Goal: Task Accomplishment & Management: Manage account settings

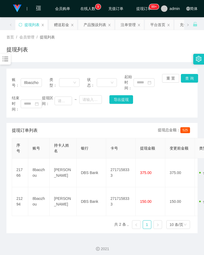
click at [6, 61] on icon "图标: bars" at bounding box center [6, 59] width 6 height 5
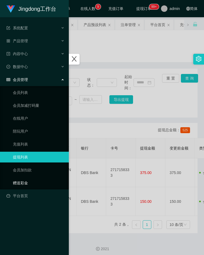
click at [26, 179] on link "赠送彩金" at bounding box center [39, 183] width 52 height 11
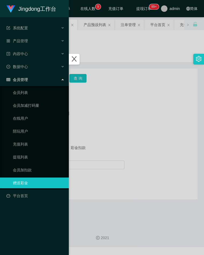
click at [105, 118] on div at bounding box center [102, 127] width 204 height 255
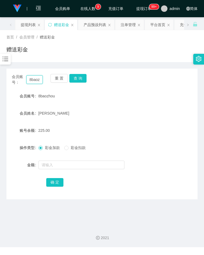
click at [34, 82] on input "8baozhou" at bounding box center [34, 79] width 17 height 9
paste input "bookwormy"
type input "bookwormyu"
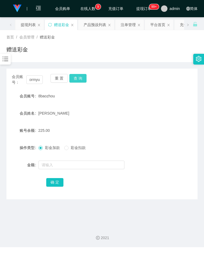
drag, startPoint x: 80, startPoint y: 78, endPoint x: 80, endPoint y: 81, distance: 3.0
click at [80, 78] on button "查 询" at bounding box center [77, 78] width 17 height 9
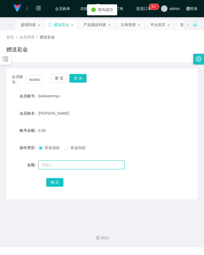
click at [57, 163] on input "text" at bounding box center [81, 165] width 86 height 9
type input "1000"
click at [51, 186] on button "确 定" at bounding box center [54, 182] width 17 height 9
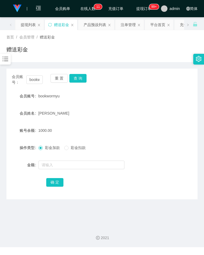
drag, startPoint x: 187, startPoint y: 96, endPoint x: 159, endPoint y: 98, distance: 28.1
click at [187, 96] on div "会员账号 bookwormyu" at bounding box center [101, 96] width 191 height 11
drag, startPoint x: 160, startPoint y: 108, endPoint x: 131, endPoint y: 103, distance: 28.9
click at [160, 108] on div "会员姓名 [PERSON_NAME]" at bounding box center [101, 113] width 191 height 11
click at [2, 58] on div at bounding box center [5, 59] width 11 height 11
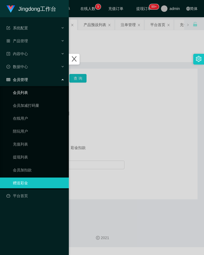
drag, startPoint x: 26, startPoint y: 93, endPoint x: 41, endPoint y: 84, distance: 17.6
click at [26, 93] on link "会员列表" at bounding box center [39, 92] width 52 height 11
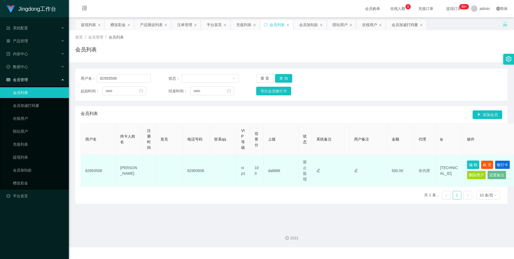
click at [204, 163] on button "编 辑" at bounding box center [473, 164] width 12 height 9
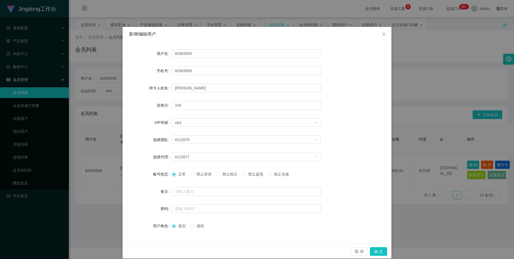
drag, startPoint x: 102, startPoint y: 152, endPoint x: 105, endPoint y: 148, distance: 5.7
click at [102, 151] on div "新增/编辑用户 用户名 82993508 手机号 82993508 持卡人姓名 [PERSON_NAME] 信誉分 100 VIP等级 选择VIP等级 vip…" at bounding box center [257, 129] width 514 height 259
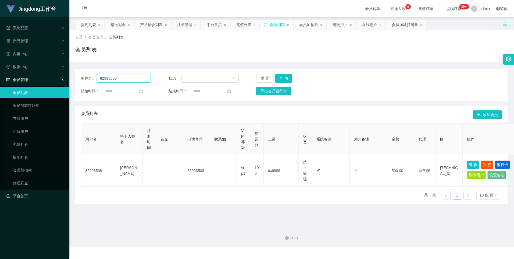
click at [115, 81] on input "82993508" at bounding box center [124, 78] width 54 height 9
paste input "bookwormyu"
type input "bookwormyu"
drag, startPoint x: 288, startPoint y: 77, endPoint x: 293, endPoint y: 79, distance: 5.5
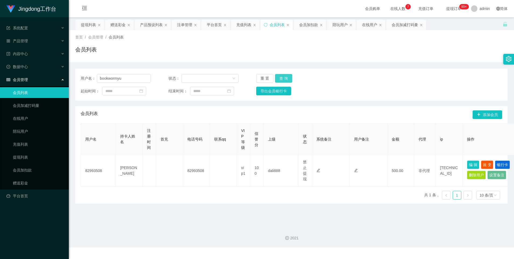
click at [204, 77] on button "查 询" at bounding box center [283, 78] width 17 height 9
click at [204, 165] on button "编 辑" at bounding box center [473, 163] width 12 height 9
type input "bookwormyu"
type input "[PERSON_NAME]"
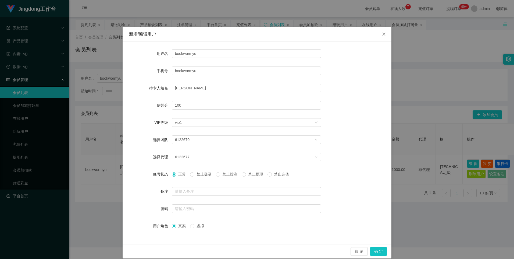
click at [204, 175] on span "禁止提现" at bounding box center [255, 174] width 19 height 4
click at [204, 254] on button "确 定" at bounding box center [378, 251] width 17 height 9
